Goal: Task Accomplishment & Management: Use online tool/utility

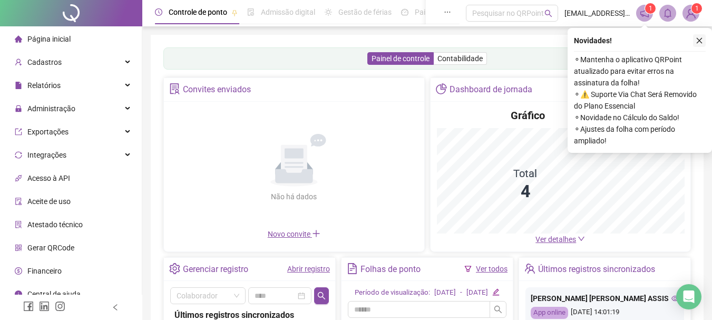
click at [698, 40] on icon "close" at bounding box center [699, 41] width 6 height 6
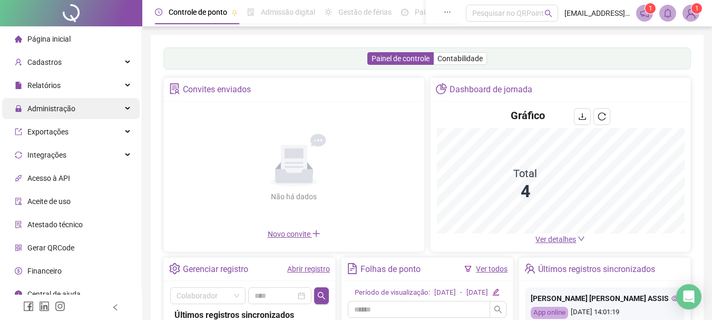
click at [70, 110] on span "Administração" at bounding box center [51, 108] width 48 height 8
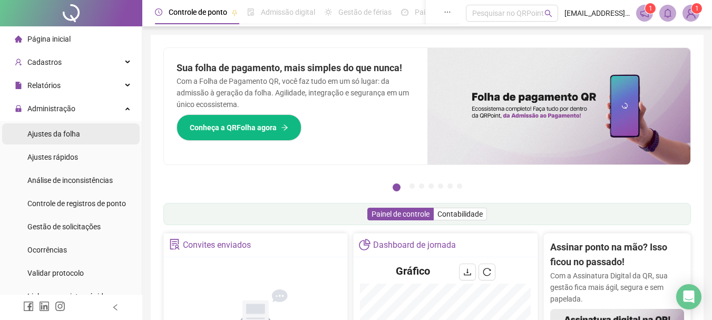
click at [67, 132] on span "Ajustes da folha" at bounding box center [53, 134] width 53 height 8
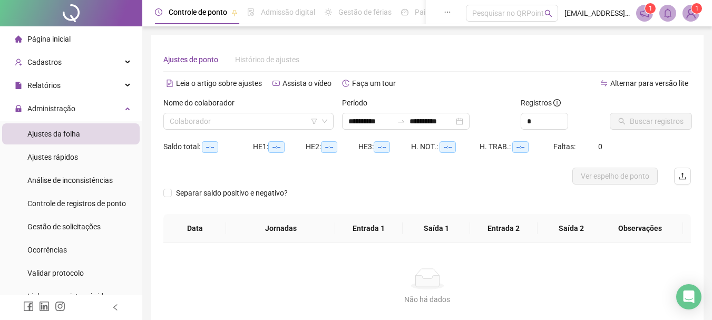
type input "**********"
click at [220, 122] on input "search" at bounding box center [244, 121] width 148 height 16
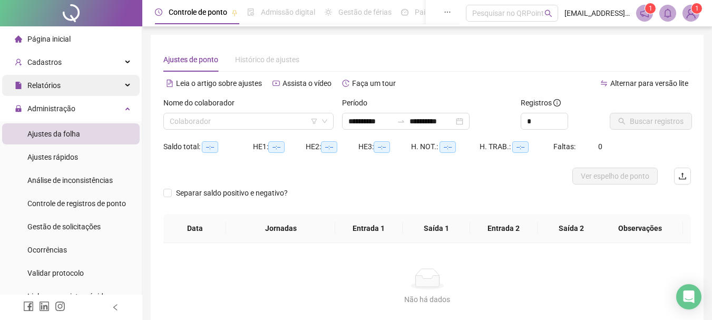
click at [57, 82] on span "Relatórios" at bounding box center [43, 85] width 33 height 8
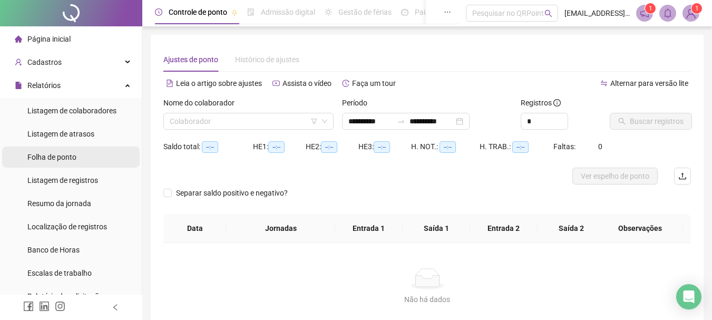
click at [48, 153] on span "Folha de ponto" at bounding box center [51, 157] width 49 height 8
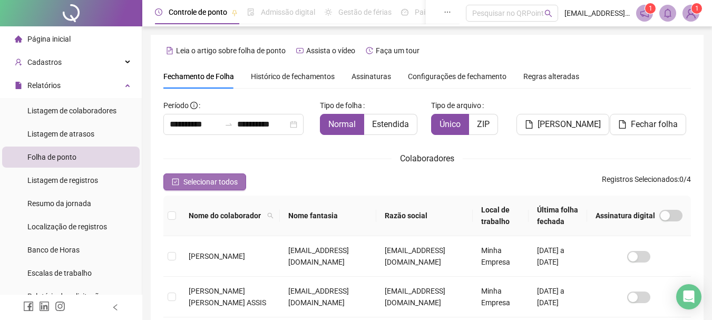
scroll to position [56, 0]
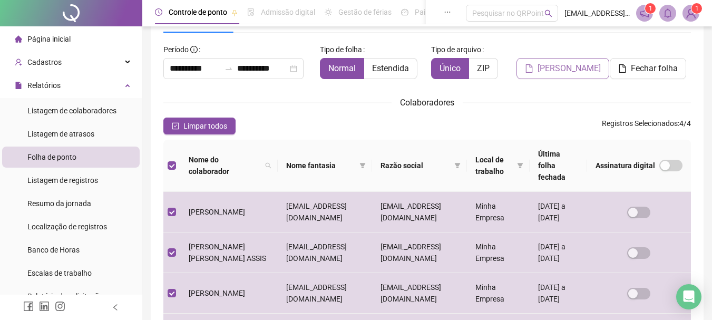
click at [551, 74] on span "[PERSON_NAME]" at bounding box center [568, 68] width 63 height 13
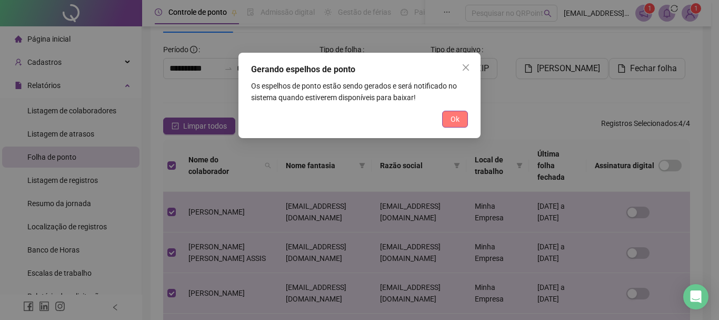
click at [451, 119] on span "Ok" at bounding box center [455, 119] width 9 height 12
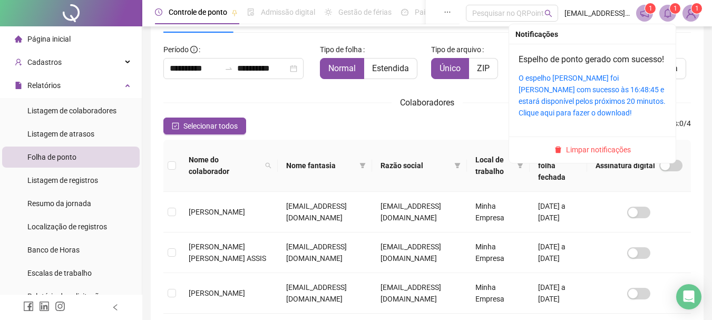
click at [668, 16] on icon "bell" at bounding box center [667, 12] width 9 height 9
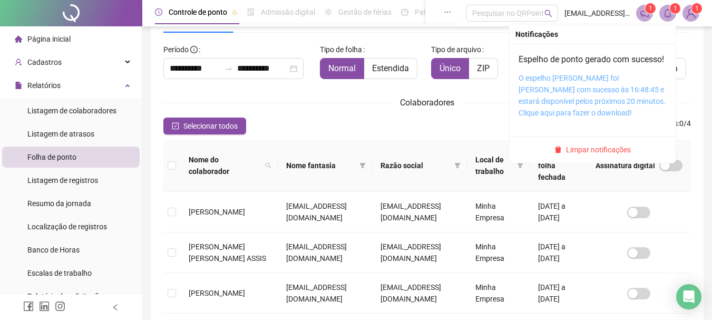
click at [587, 104] on link "O espelho [PERSON_NAME] foi [PERSON_NAME] com sucesso às 16:48:45 e estará disp…" at bounding box center [591, 95] width 147 height 43
